Goal: Check status: Check status

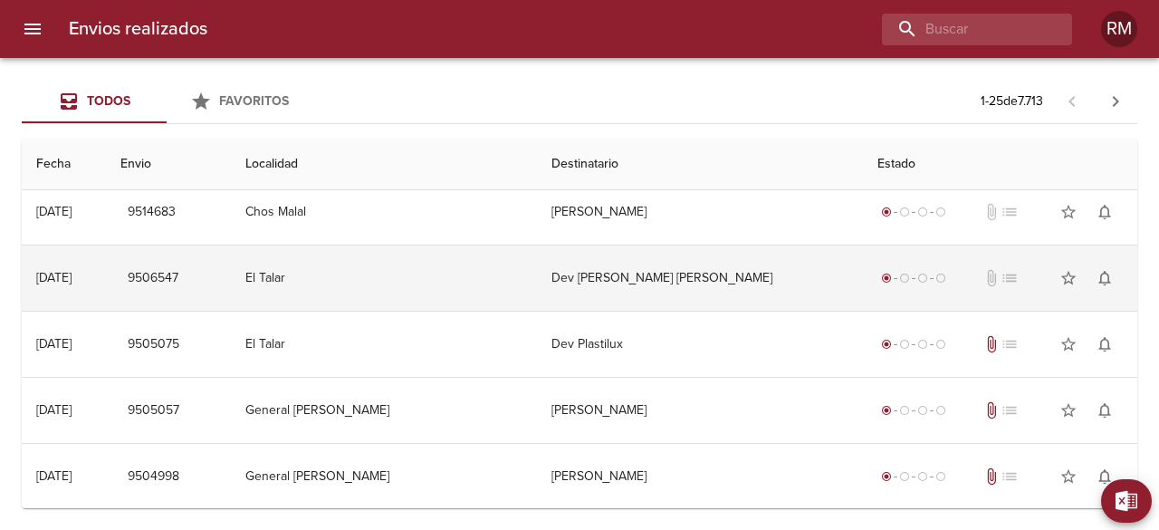
scroll to position [511, 0]
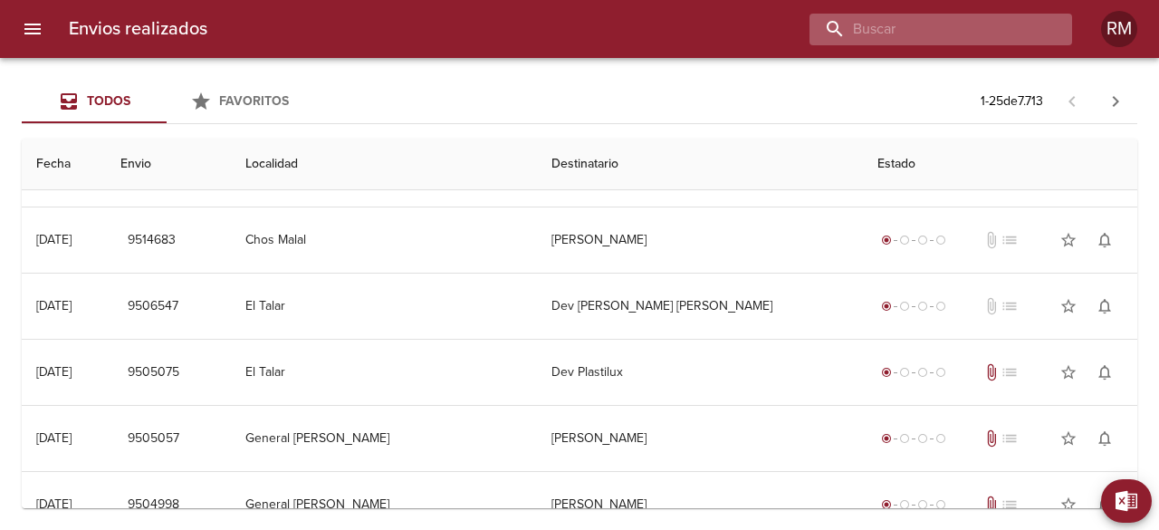
click at [955, 35] on input "buscar" at bounding box center [925, 30] width 232 height 32
type input "224922"
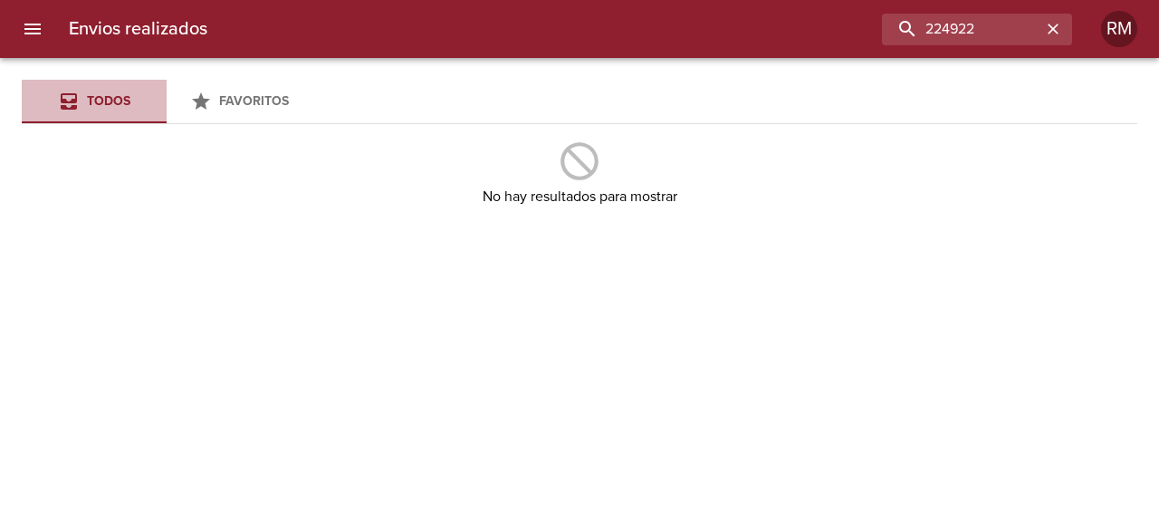
click at [115, 100] on span "Todos" at bounding box center [108, 100] width 43 height 15
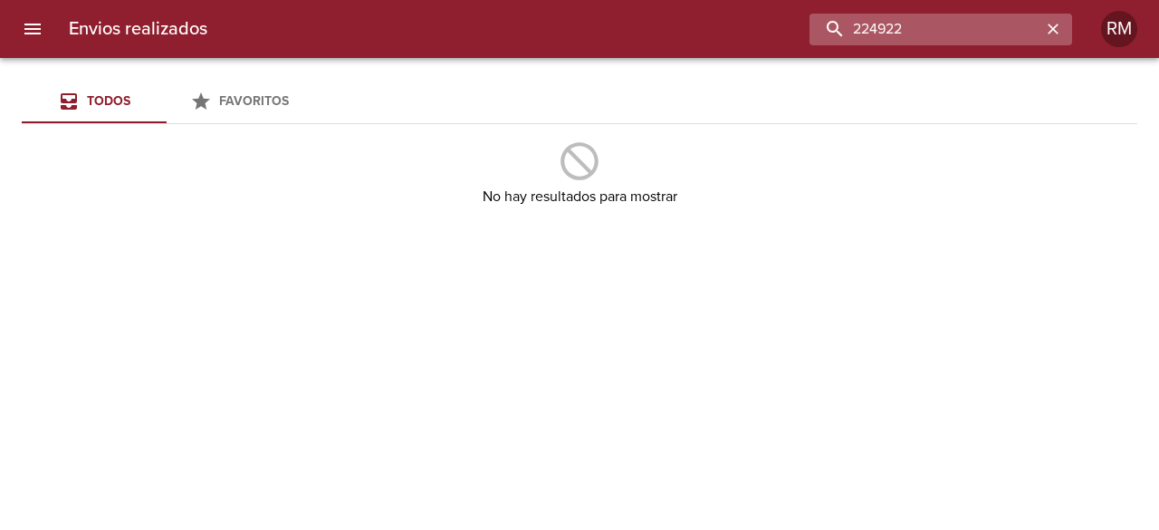
click at [984, 31] on input "224922" at bounding box center [925, 30] width 232 height 32
click at [1056, 32] on icon "button" at bounding box center [1052, 29] width 11 height 11
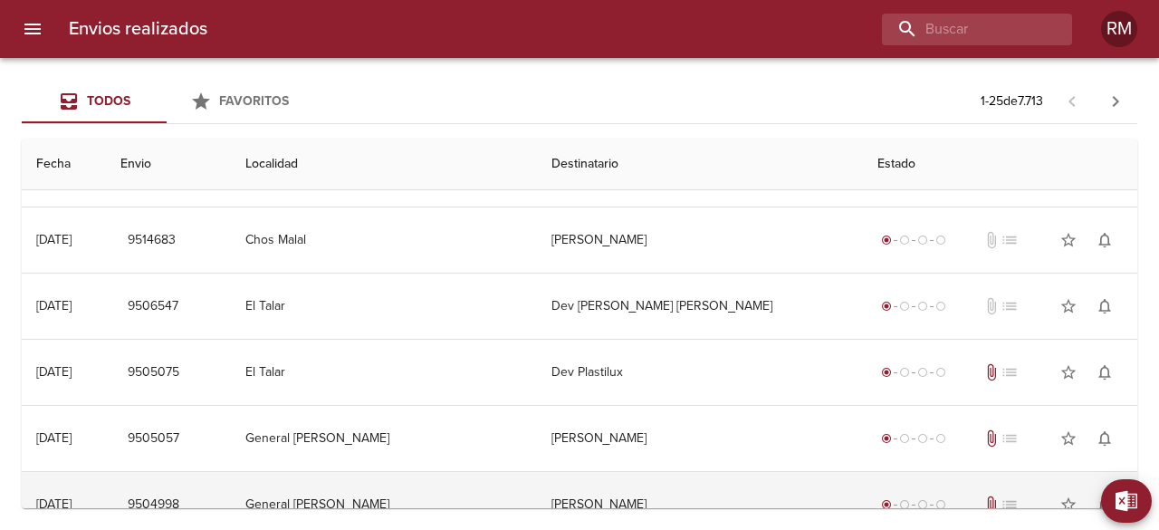
scroll to position [511, 0]
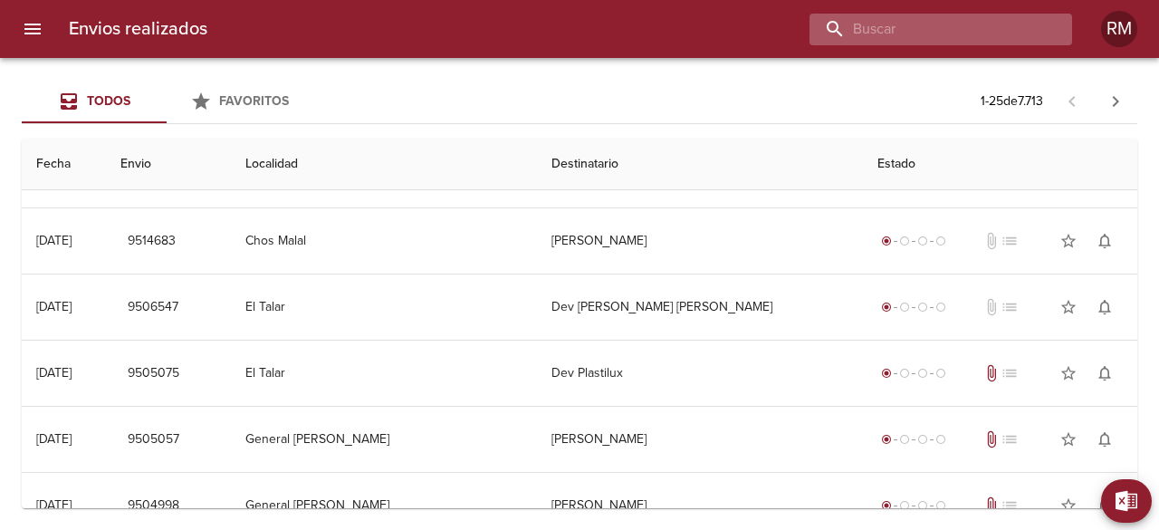
click at [974, 32] on input "buscar" at bounding box center [925, 30] width 232 height 32
type input "526429"
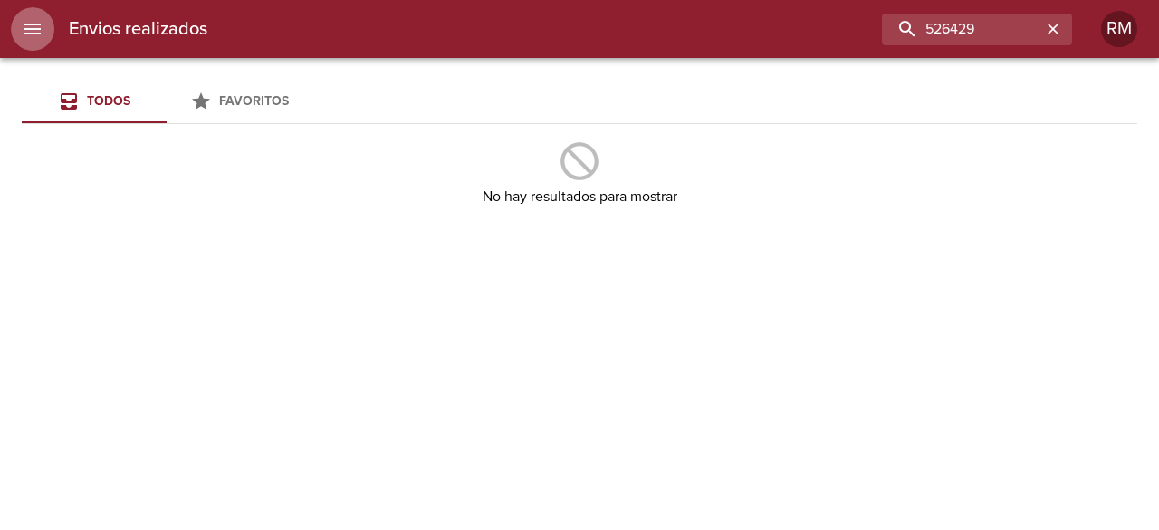
click at [27, 35] on icon "menu" at bounding box center [33, 29] width 22 height 22
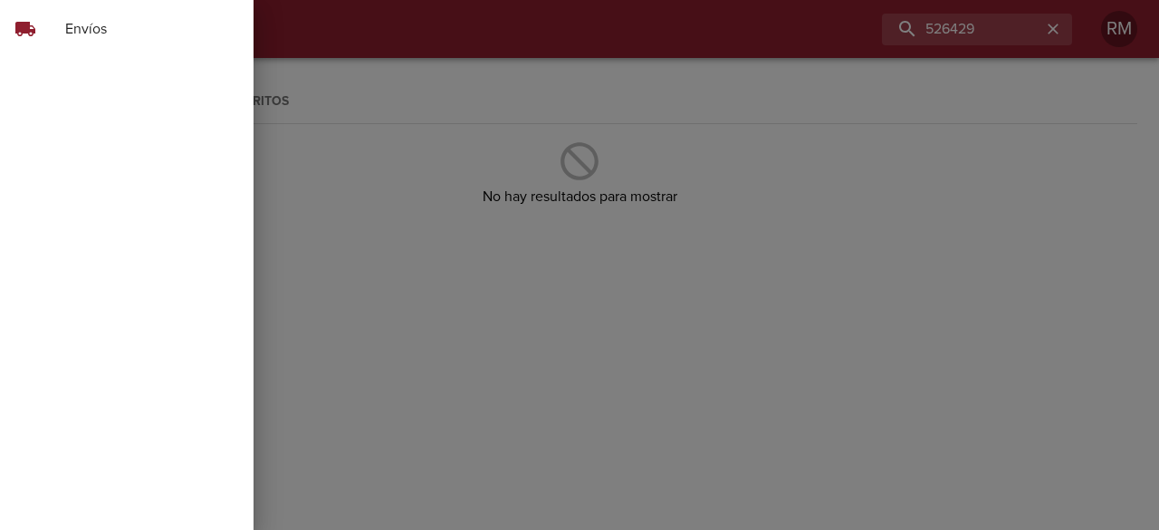
click at [1048, 27] on div at bounding box center [579, 265] width 1159 height 530
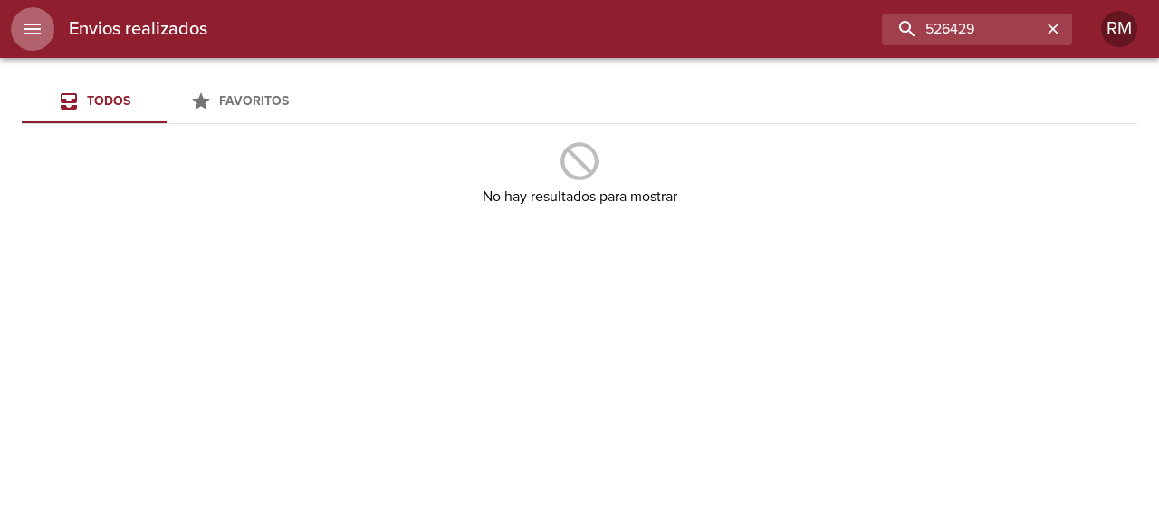
click at [24, 26] on icon "menu" at bounding box center [33, 29] width 22 height 22
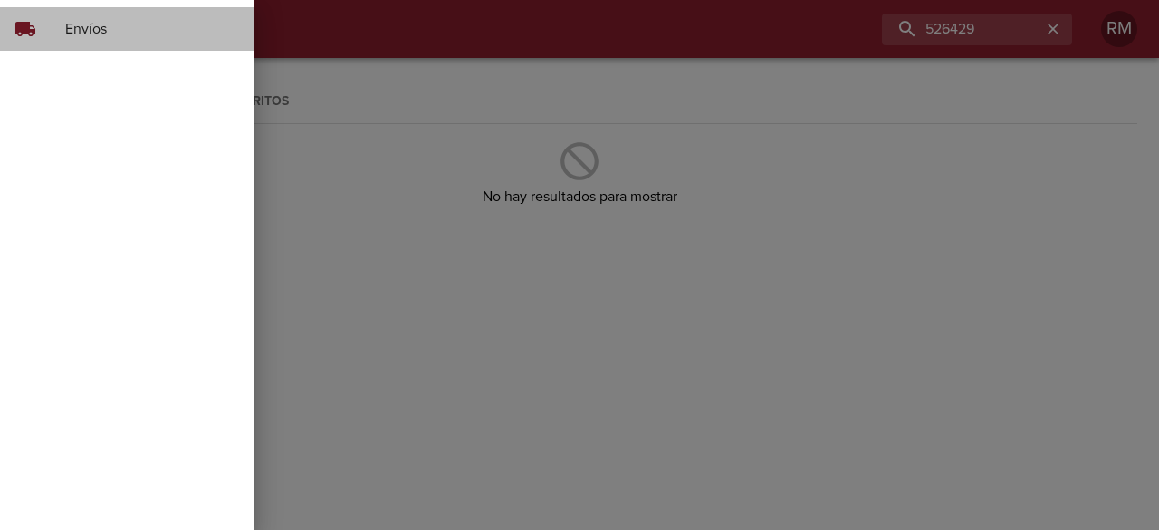
click at [149, 25] on span "Envíos" at bounding box center [152, 29] width 174 height 22
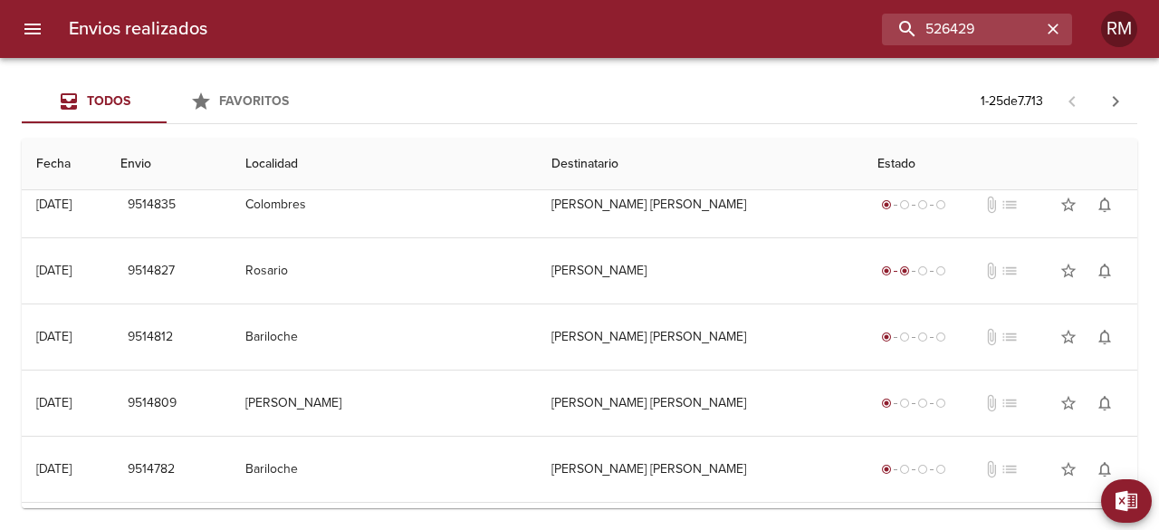
scroll to position [0, 0]
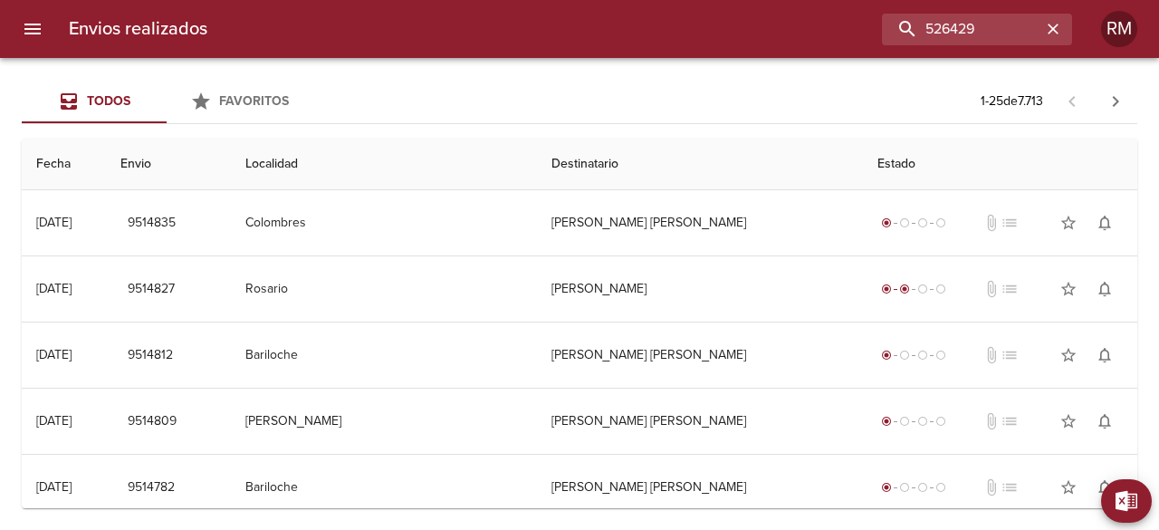
click at [62, 161] on th "Fecha" at bounding box center [64, 165] width 84 height 52
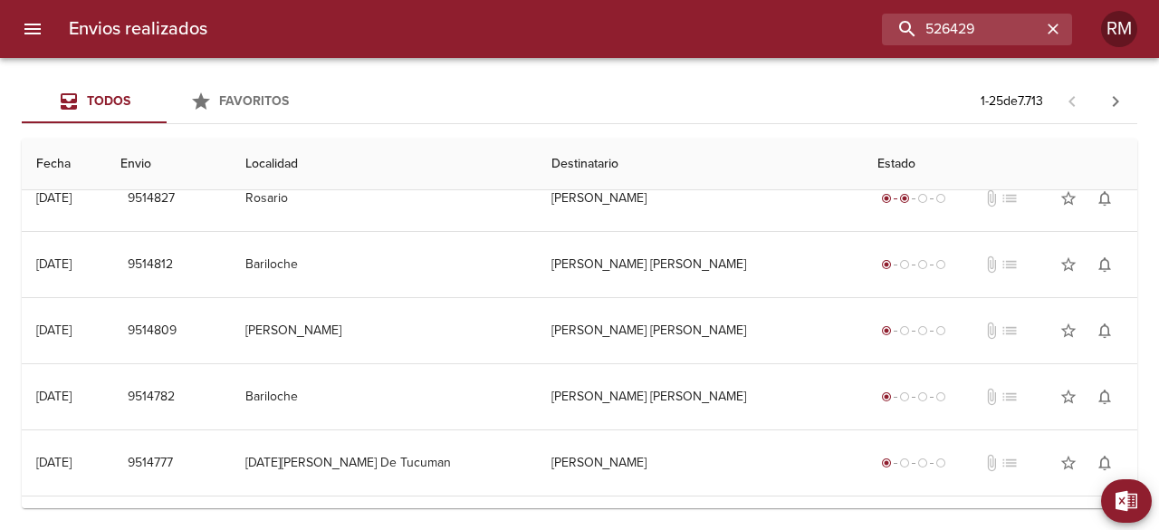
click at [863, 163] on th "Estado" at bounding box center [1000, 165] width 274 height 52
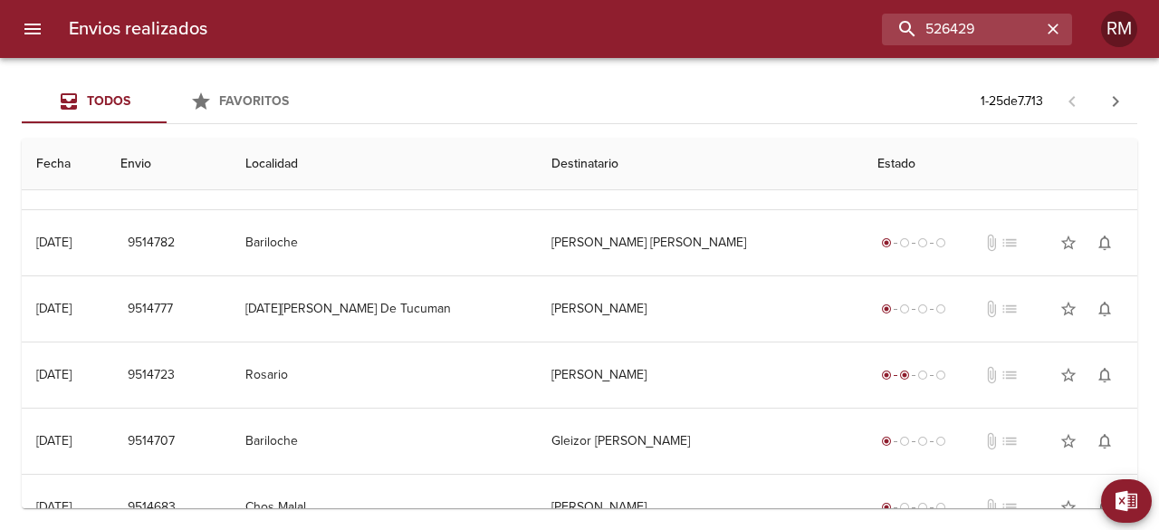
scroll to position [149, 0]
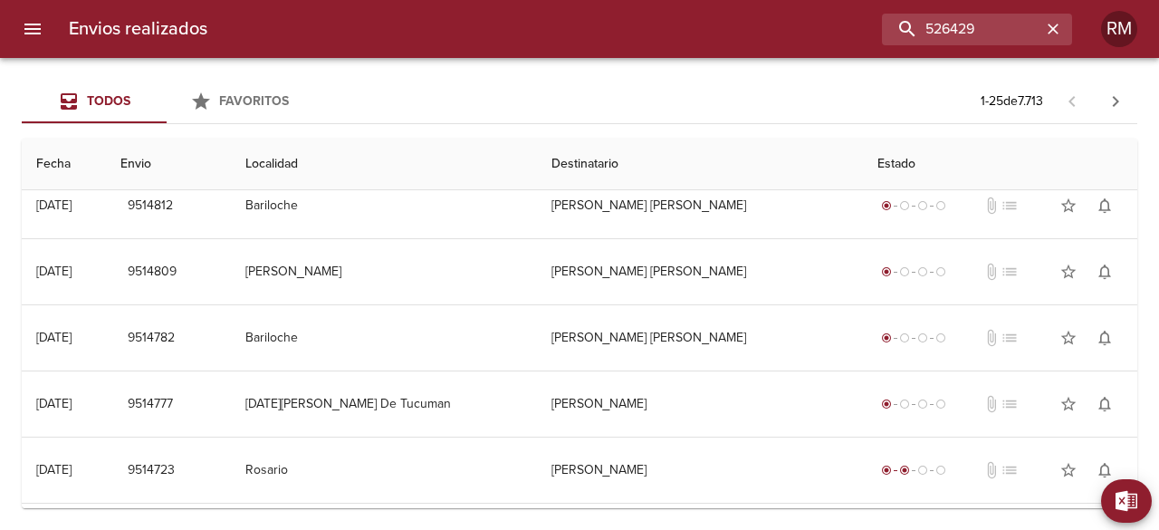
click at [863, 167] on th "Estado" at bounding box center [1000, 165] width 274 height 52
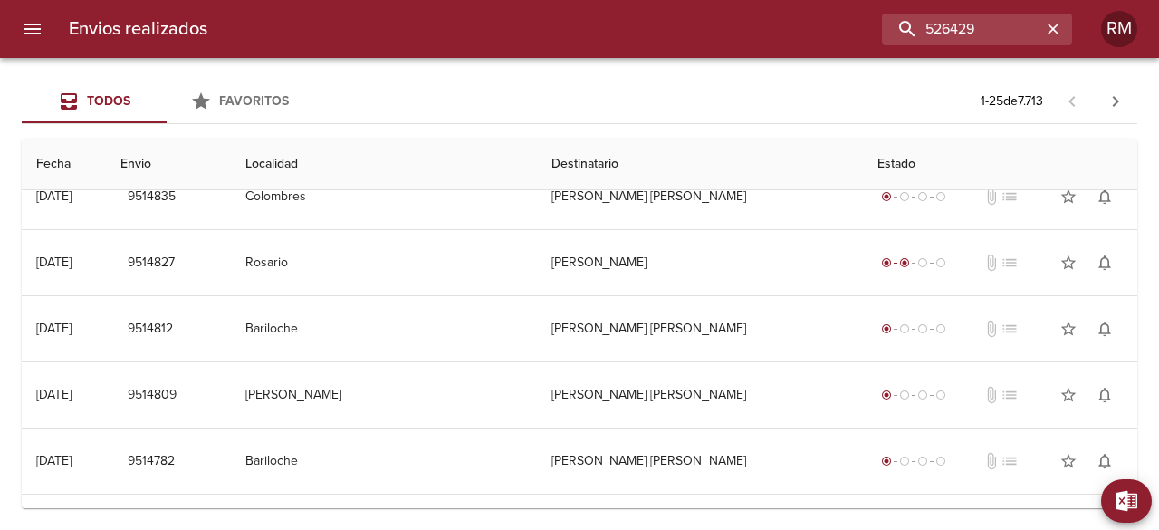
scroll to position [0, 0]
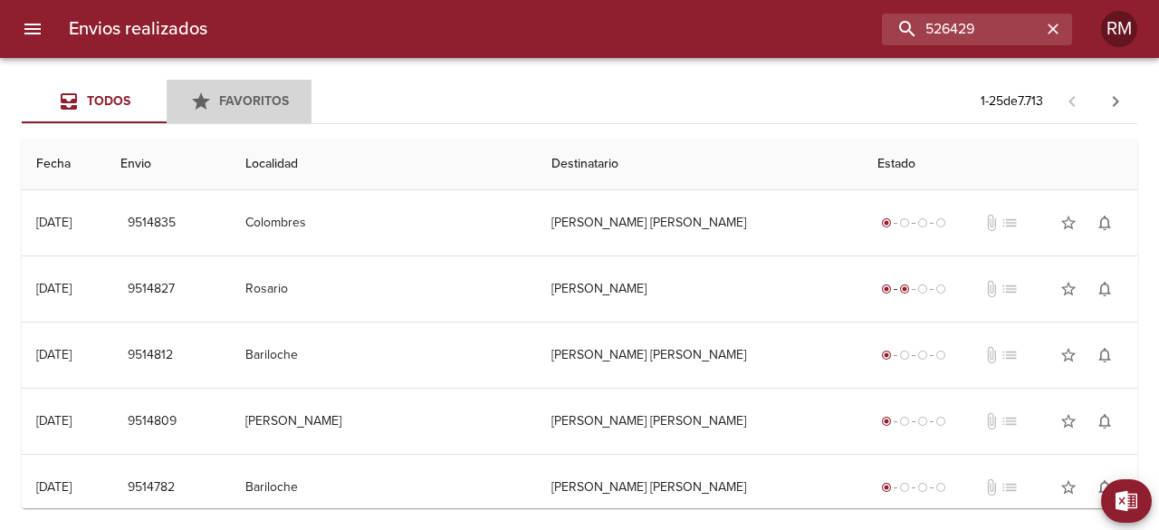
click at [255, 104] on span "Favoritos" at bounding box center [254, 100] width 70 height 15
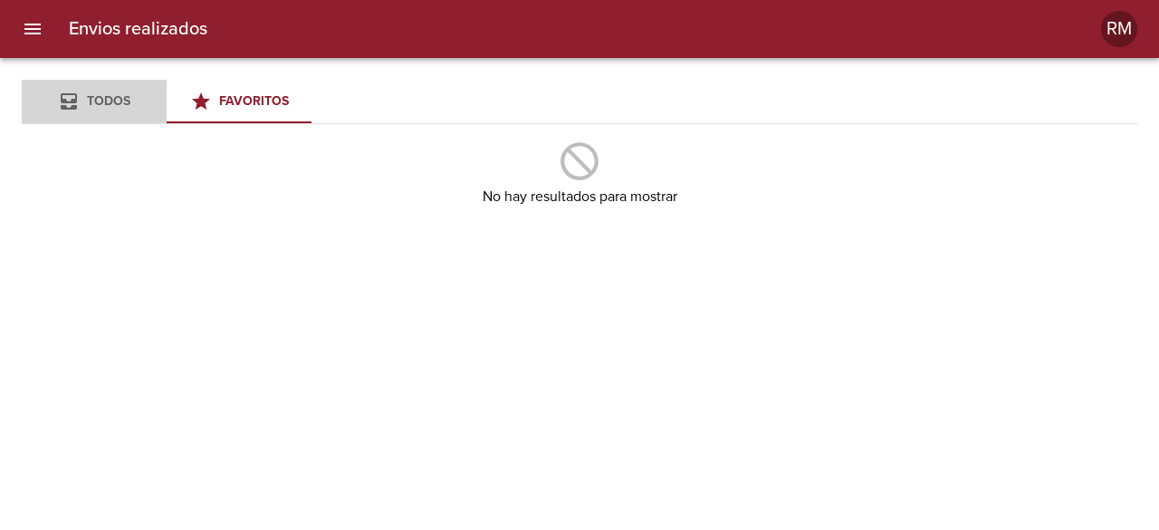
click at [103, 99] on span "Todos" at bounding box center [108, 100] width 43 height 15
